Goal: Navigation & Orientation: Find specific page/section

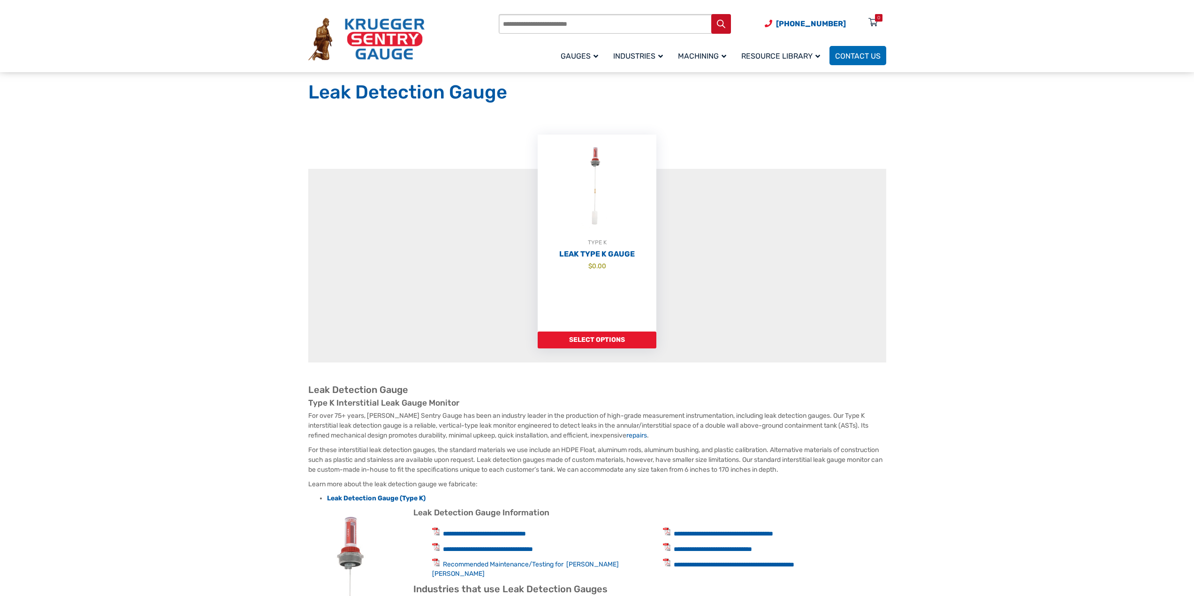
scroll to position [47, 0]
click at [593, 187] on img at bounding box center [597, 182] width 119 height 103
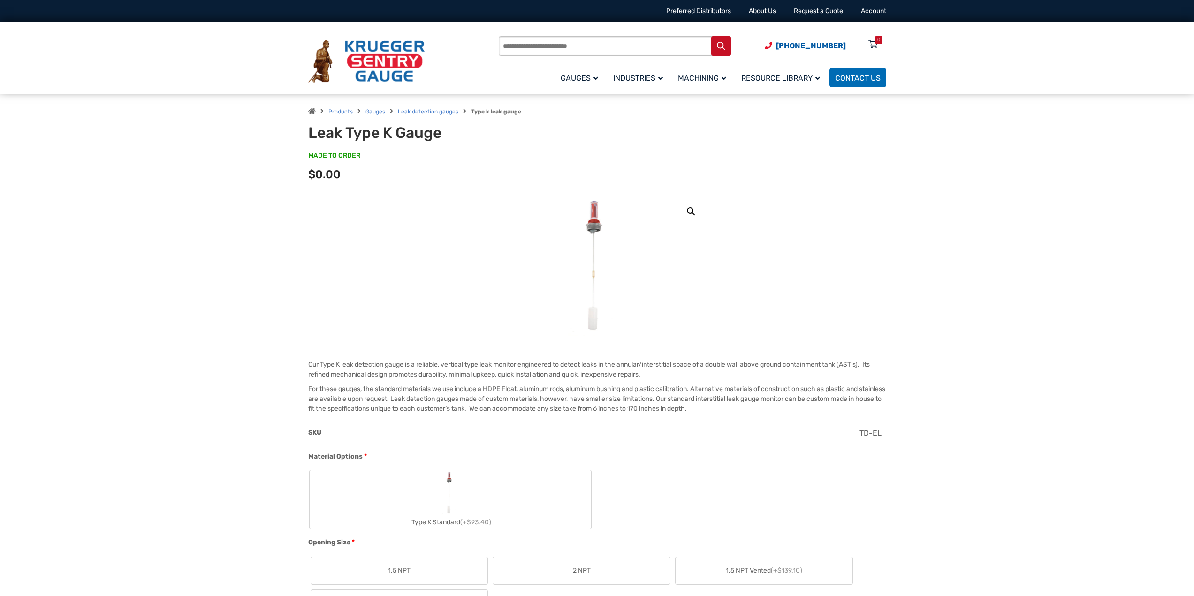
click at [605, 272] on img at bounding box center [597, 266] width 58 height 141
